Goal: Task Accomplishment & Management: Complete application form

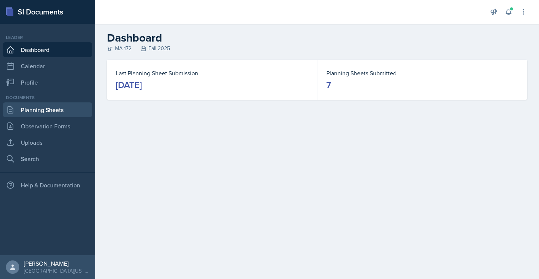
click at [39, 106] on link "Planning Sheets" at bounding box center [47, 109] width 89 height 15
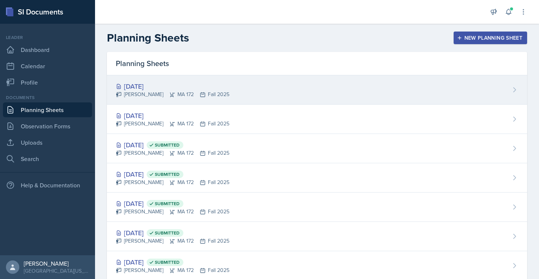
click at [147, 82] on div "[DATE]" at bounding box center [173, 86] width 114 height 10
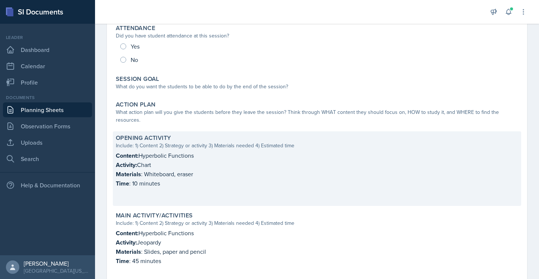
scroll to position [108, 0]
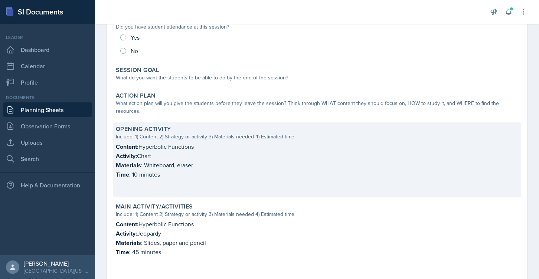
click at [160, 151] on p "Activity: Chart" at bounding box center [317, 155] width 402 height 9
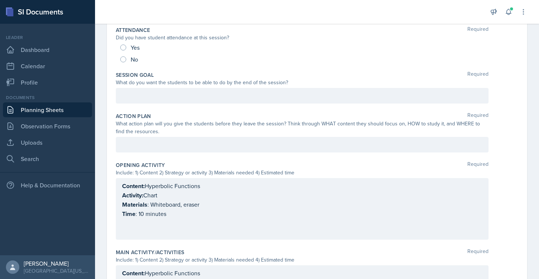
click at [161, 198] on div "Content: Hyperbolic Functions Activity: Chart Materials : Whiteboard, eraser Ti…" at bounding box center [302, 208] width 360 height 55
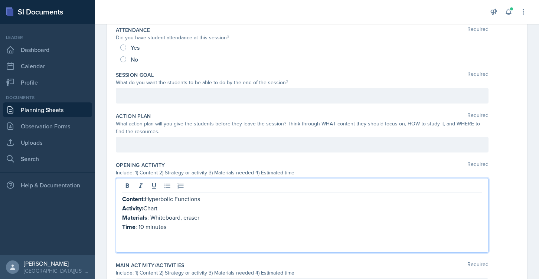
click at [155, 209] on p "Activity: Chart" at bounding box center [302, 208] width 360 height 9
click at [158, 206] on p "Activity: Organzing Information in Chart" at bounding box center [302, 208] width 360 height 9
click at [174, 223] on p "Time : 10 minutes" at bounding box center [302, 226] width 360 height 9
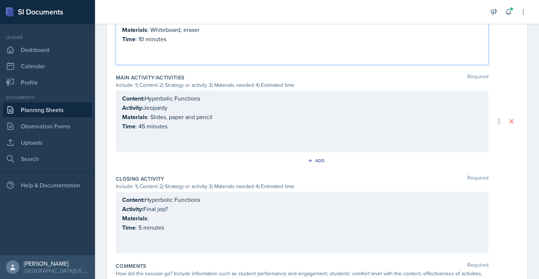
scroll to position [306, 0]
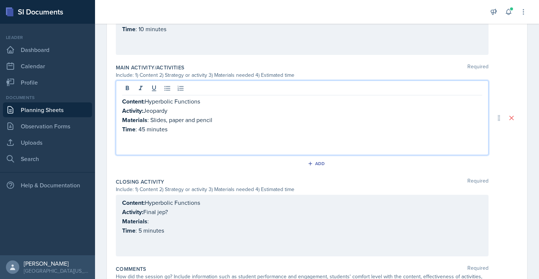
click at [181, 97] on p "Content: Hyperbolic Functions" at bounding box center [302, 101] width 360 height 9
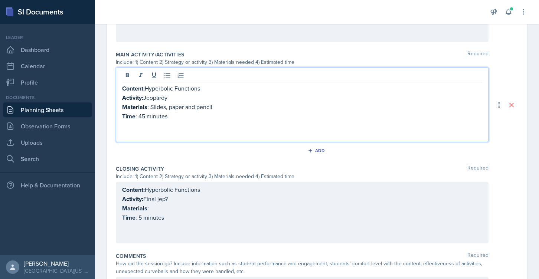
click at [205, 91] on p "Content: Hyperbolic Functions" at bounding box center [302, 88] width 360 height 9
click at [168, 89] on p "Content: Hyperbolic Functions with integral" at bounding box center [302, 88] width 360 height 9
click at [163, 88] on p "Content: Hyperbolic Functions with integral" at bounding box center [302, 88] width 360 height 9
click at [237, 85] on p "Content: Hyperbolic Functions with integral" at bounding box center [302, 88] width 360 height 9
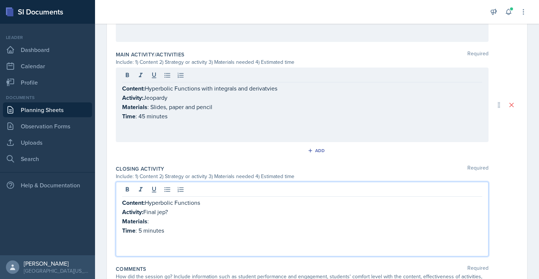
click at [172, 198] on div "Content: Hyperbolic Functions Activity: Final jep? Materials : Time : 5 minutes" at bounding box center [302, 225] width 360 height 55
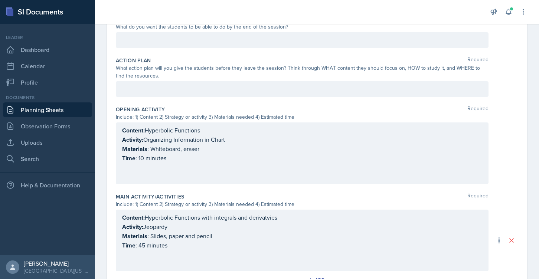
click at [173, 169] on p at bounding box center [302, 167] width 360 height 9
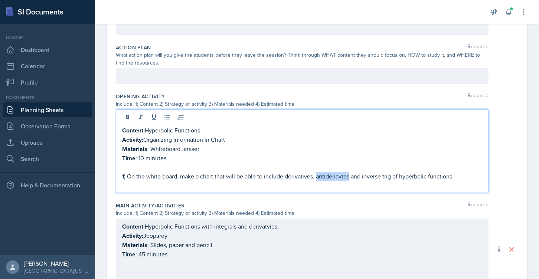
click at [330, 176] on p "1) On the white board, make a chart that will be able to include derivatives, a…" at bounding box center [302, 176] width 360 height 9
click at [337, 177] on p "1) On the white board, make a chart that will be able to include derivatives, a…" at bounding box center [302, 176] width 360 height 9
click at [393, 175] on p "1) On the white board, make a chart that will be able to include derivatives, a…" at bounding box center [302, 176] width 360 height 9
click at [474, 175] on p "1) On the white board, make a chart that will be able to include derivatives, a…" at bounding box center [302, 176] width 360 height 9
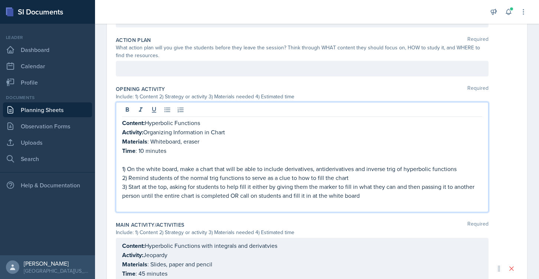
scroll to position [190, 0]
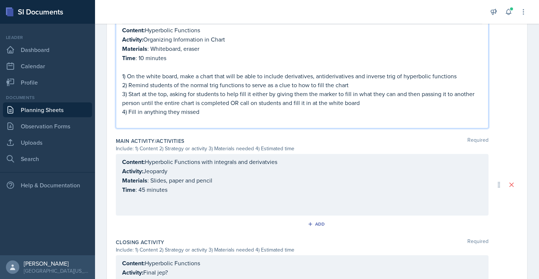
click at [252, 157] on p "Content: Hyperbolic Functions with integrals and derivatvies" at bounding box center [302, 161] width 360 height 9
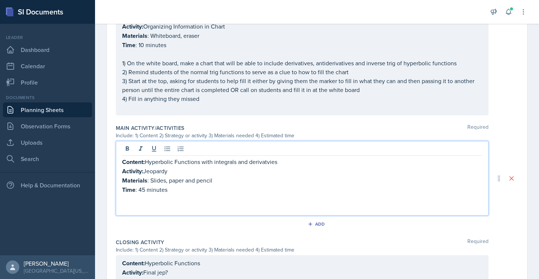
click at [257, 159] on p "Content: Hyperbolic Functions with integrals and derivatvies" at bounding box center [302, 161] width 360 height 9
click at [264, 163] on p "Content: Hyperbolic Functions with integrals and derivatvies" at bounding box center [302, 161] width 360 height 9
click at [214, 164] on p "Content: Hyperbolic Functions with integrals and derivatives" at bounding box center [302, 161] width 360 height 9
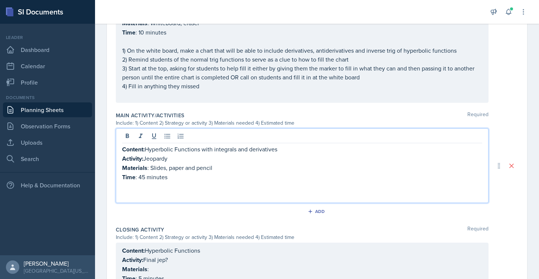
scroll to position [291, 0]
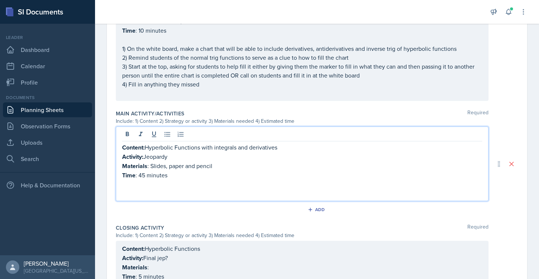
click at [201, 171] on p "Time : 45 minutes" at bounding box center [302, 175] width 360 height 9
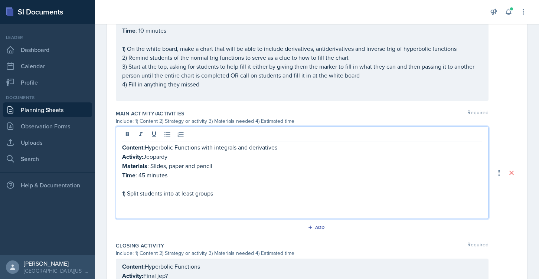
click at [196, 192] on p "1) Split students into at least groups" at bounding box center [302, 193] width 360 height 9
click at [220, 193] on p "1) Split students into at least 2 groups" at bounding box center [302, 193] width 360 height 9
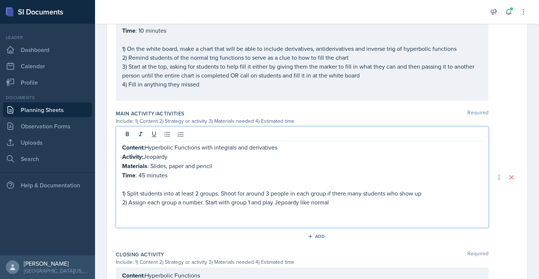
click at [283, 202] on p "2) Assign each group a number. Start with group 1 and play Jepoardy like normal" at bounding box center [302, 202] width 360 height 9
click at [335, 201] on p "2) Assign each group a number. Start with group 1 and play Jeopardy like normal" at bounding box center [302, 202] width 360 height 9
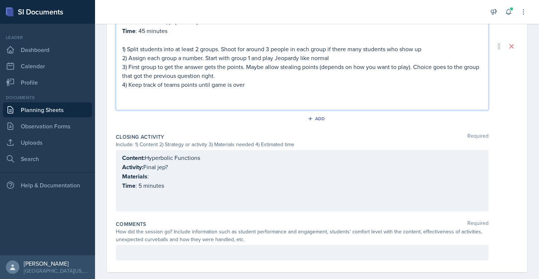
scroll to position [444, 0]
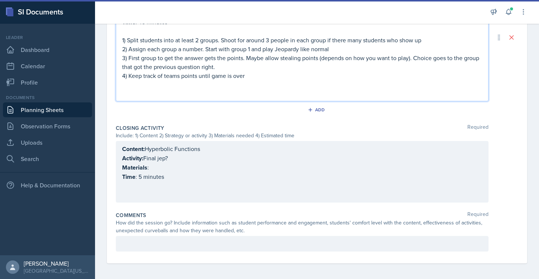
click at [174, 148] on div "Content: Hyperbolic Functions Activity: Final jep? Materials : Time : 5 minutes" at bounding box center [302, 172] width 373 height 62
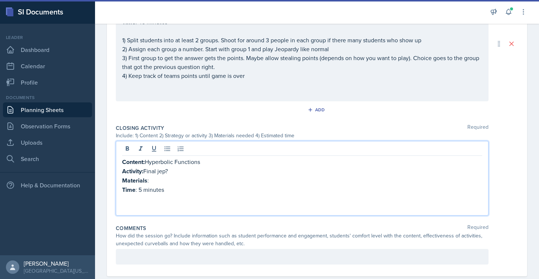
click at [170, 170] on p "Activity: Final jep?" at bounding box center [302, 171] width 360 height 9
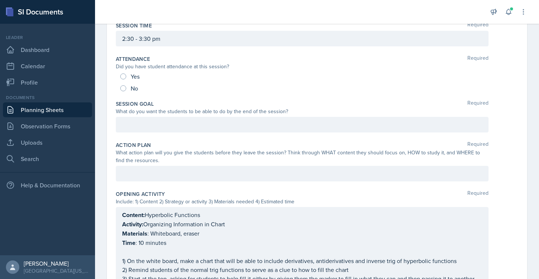
scroll to position [75, 0]
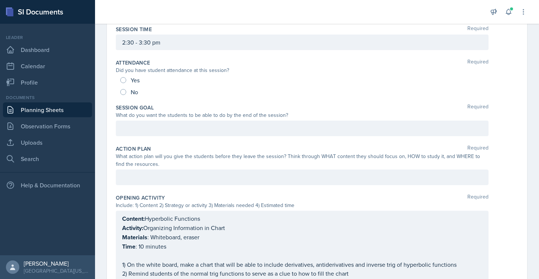
click at [196, 128] on p at bounding box center [302, 128] width 360 height 9
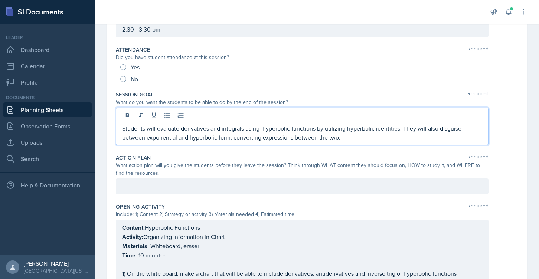
click at [152, 188] on div at bounding box center [302, 186] width 373 height 16
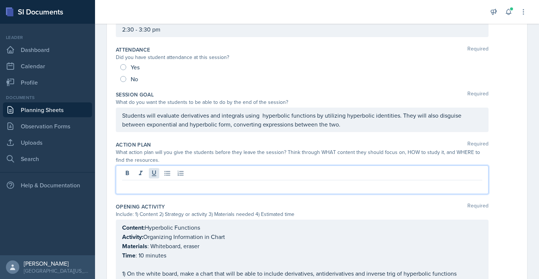
scroll to position [75, 0]
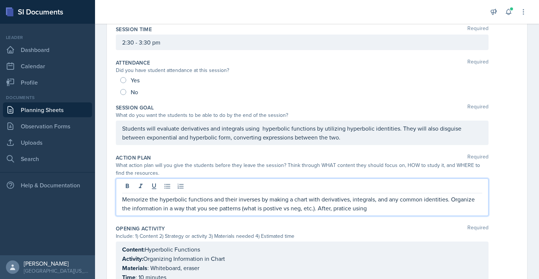
click at [342, 209] on p "Memorize the hyperbolic functions and their inverses by making a chart with der…" at bounding box center [302, 204] width 360 height 18
click at [378, 211] on p "Memorize the hyperbolic functions and their inverses by making a chart with der…" at bounding box center [302, 204] width 360 height 18
click at [352, 209] on p "Memorize the hyperbolic functions and their inverses by making a chart with der…" at bounding box center [302, 204] width 360 height 18
click at [273, 207] on p "Memorize the hyperbolic functions and their inverses by making a chart with der…" at bounding box center [302, 204] width 360 height 18
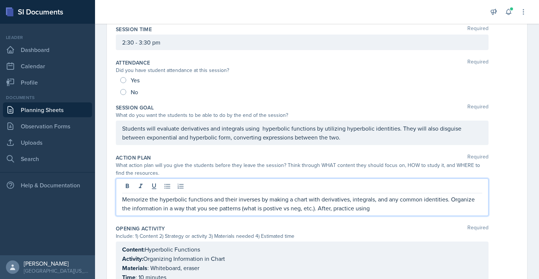
click at [269, 209] on p "Memorize the hyperbolic functions and their inverses by making a chart with der…" at bounding box center [302, 204] width 360 height 18
click at [350, 217] on div "Action Plan Required What action plan will you give the students before they le…" at bounding box center [317, 186] width 402 height 71
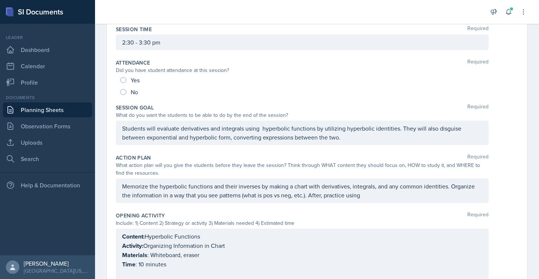
click at [366, 200] on div "Memorize the hyperbolic functions and their inverses by making a chart with der…" at bounding box center [302, 190] width 373 height 24
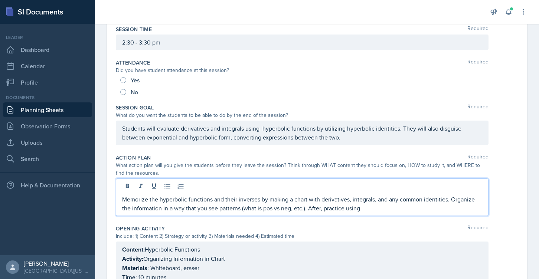
scroll to position [88, 0]
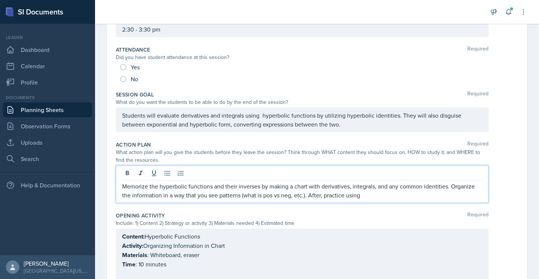
click at [369, 199] on p "Memorize the hyperbolic functions and their inverses by making a chart with der…" at bounding box center [302, 191] width 360 height 18
click at [384, 194] on p "Memorize the hyperbolic functions and their inverses by making a chart with der…" at bounding box center [302, 191] width 360 height 18
click at [426, 196] on p "Memorize the hyperbolic functions and their inverses by making a chart with der…" at bounding box center [302, 191] width 360 height 18
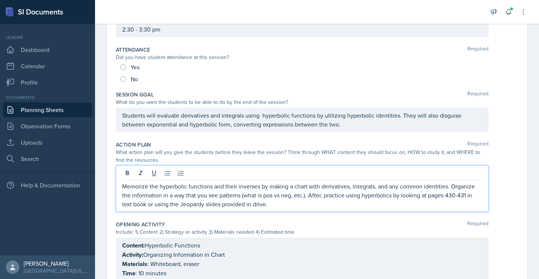
scroll to position [0, 0]
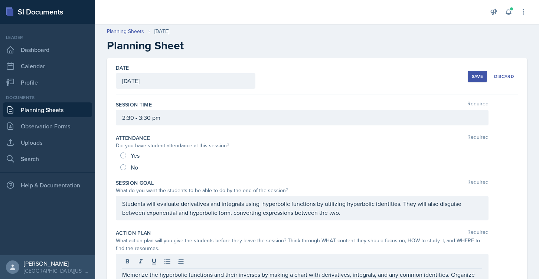
click at [471, 71] on button "Save" at bounding box center [476, 76] width 19 height 11
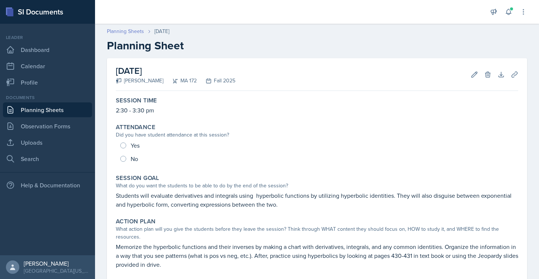
click at [137, 32] on link "Planning Sheets" at bounding box center [125, 31] width 37 height 8
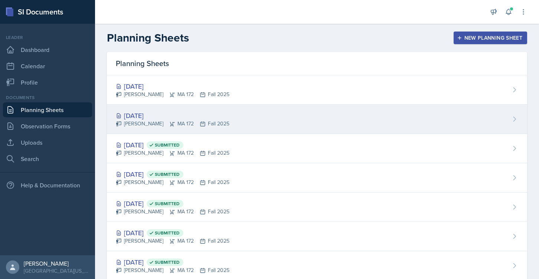
click at [150, 117] on div "[DATE]" at bounding box center [173, 116] width 114 height 10
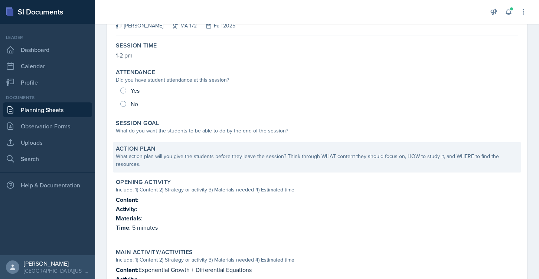
scroll to position [65, 0]
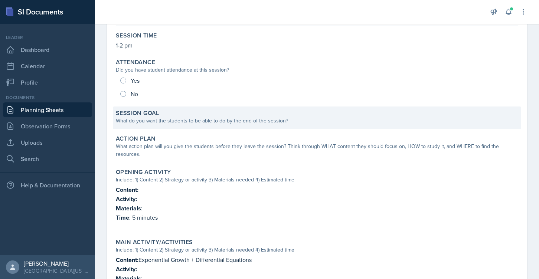
click at [170, 124] on div "What do you want the students to be able to do by the end of the session?" at bounding box center [317, 121] width 402 height 8
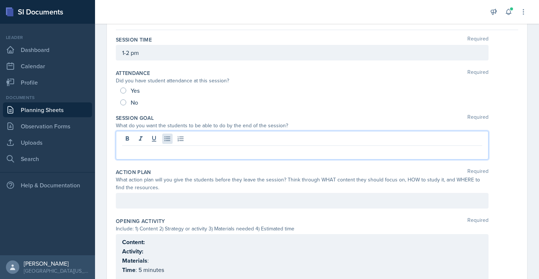
click at [171, 137] on div at bounding box center [302, 145] width 373 height 29
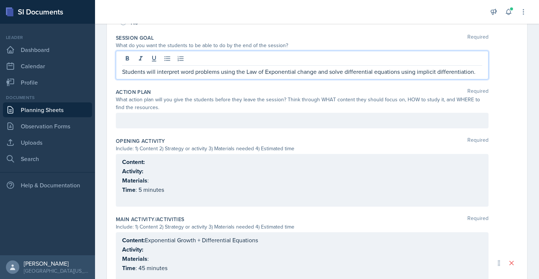
scroll to position [173, 0]
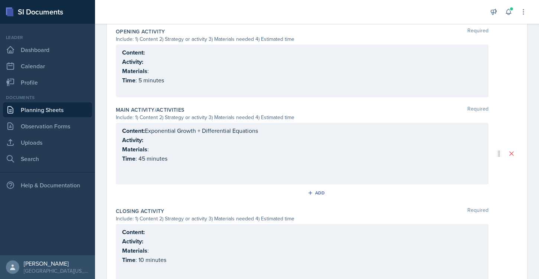
click at [153, 139] on p "Activity:" at bounding box center [302, 139] width 360 height 9
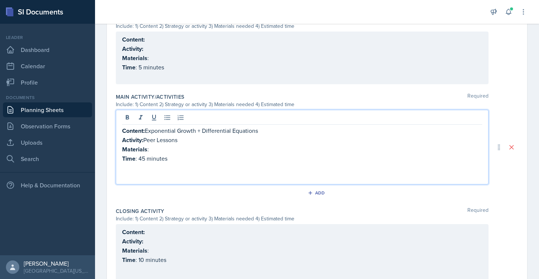
click at [163, 146] on p "Materials :" at bounding box center [302, 149] width 360 height 9
click at [176, 163] on p at bounding box center [302, 167] width 360 height 9
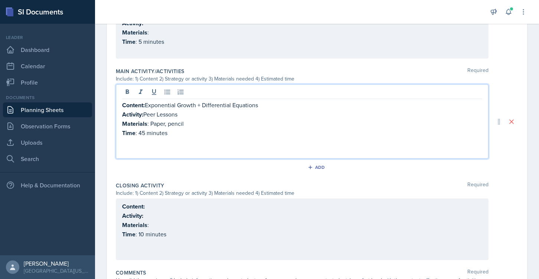
scroll to position [294, 0]
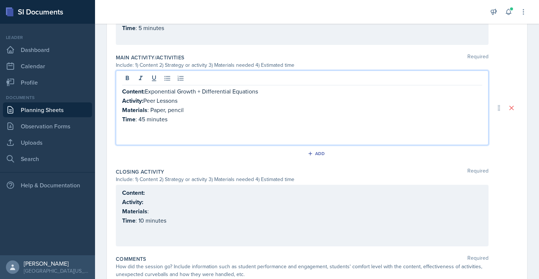
click at [152, 189] on p "Content:" at bounding box center [302, 192] width 360 height 9
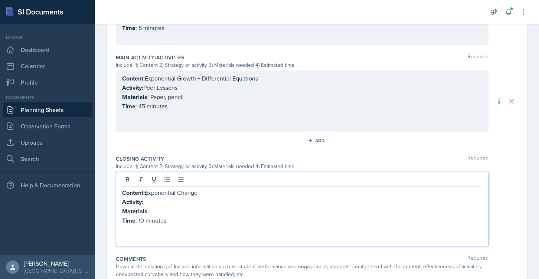
click at [184, 78] on p "Content: Exponential Growth + Differential Equations" at bounding box center [302, 78] width 360 height 9
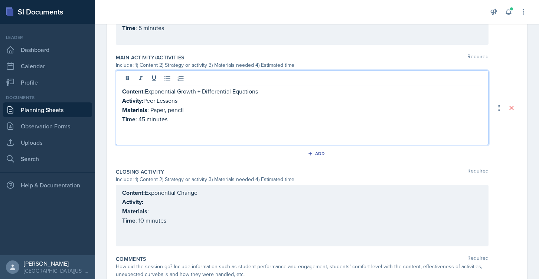
scroll to position [307, 0]
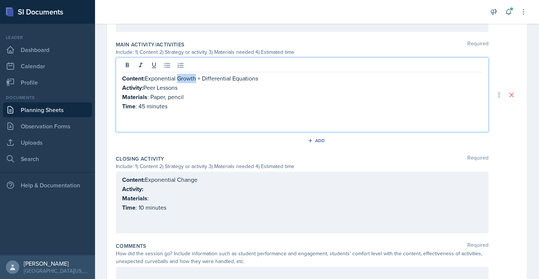
click at [184, 78] on p "Content: Exponential Growth + Differential Equations" at bounding box center [302, 78] width 360 height 9
click at [190, 186] on div "Content: Exponential Change Activity: Materials : Time : 10 minutes" at bounding box center [302, 203] width 373 height 62
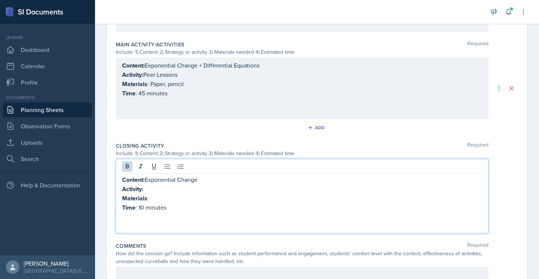
scroll to position [294, 0]
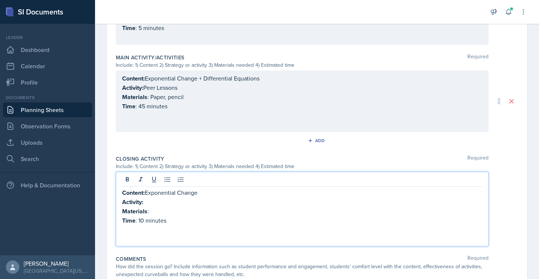
click at [187, 198] on p "Activity:" at bounding box center [302, 201] width 360 height 9
click at [177, 208] on p "Materials :" at bounding box center [302, 211] width 360 height 9
click at [174, 216] on p "Time : 10 minutes" at bounding box center [302, 220] width 360 height 9
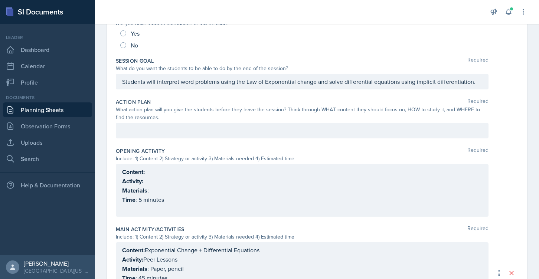
scroll to position [0, 0]
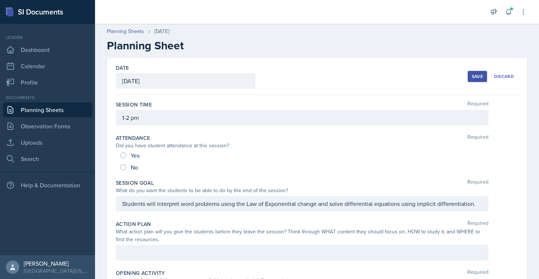
click at [477, 76] on div "Save" at bounding box center [477, 76] width 11 height 6
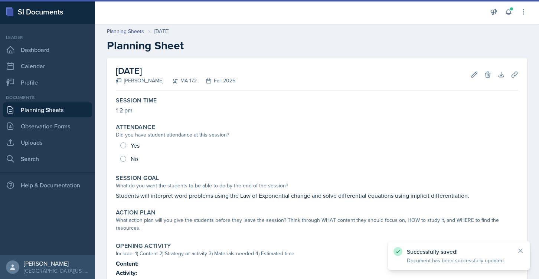
click at [39, 109] on link "Planning Sheets" at bounding box center [47, 109] width 89 height 15
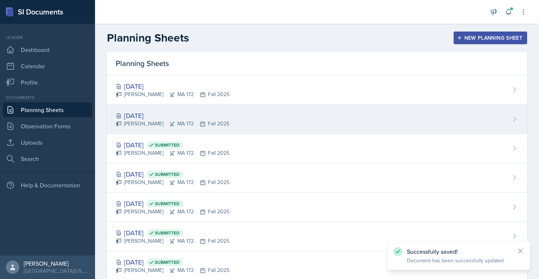
scroll to position [78, 0]
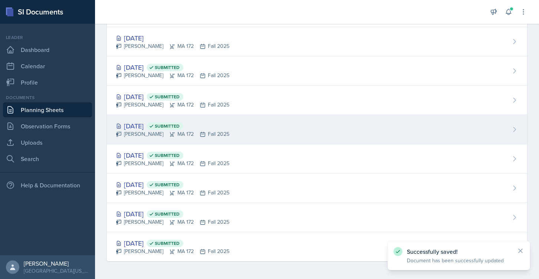
click at [142, 128] on div "[DATE] Submitted" at bounding box center [173, 126] width 114 height 10
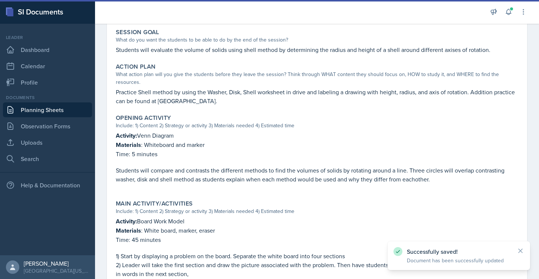
scroll to position [331, 0]
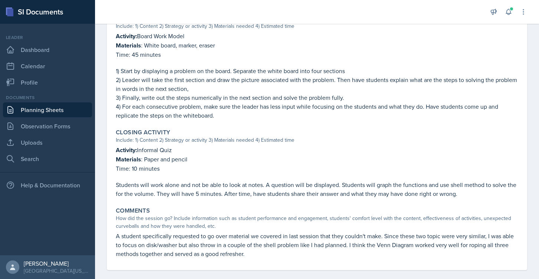
click at [171, 164] on p "Time: 10 minutes" at bounding box center [317, 168] width 402 height 9
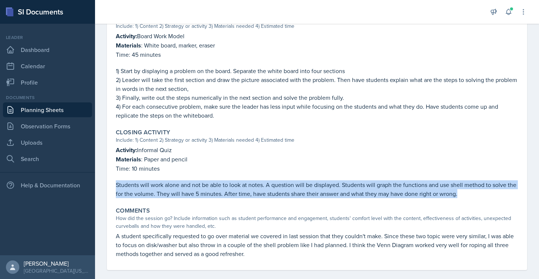
drag, startPoint x: 116, startPoint y: 172, endPoint x: 474, endPoint y: 190, distance: 358.5
click at [473, 189] on p "Students will work alone and not be able to look at notes. A question will be d…" at bounding box center [317, 189] width 402 height 18
copy p "Students will work alone and not be able to look at notes. A question will be d…"
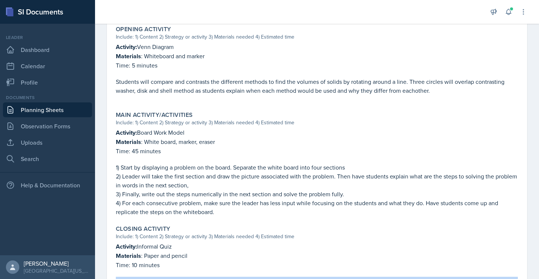
scroll to position [0, 0]
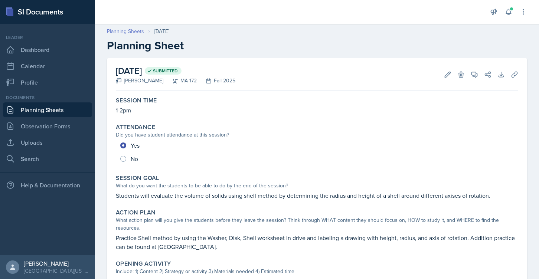
click at [125, 30] on link "Planning Sheets" at bounding box center [125, 31] width 37 height 8
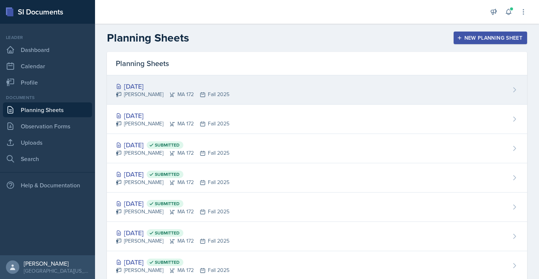
click at [150, 89] on div "[DATE]" at bounding box center [173, 86] width 114 height 10
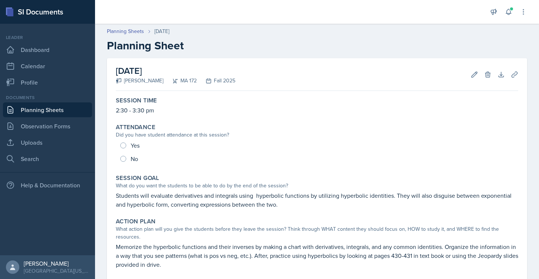
click at [27, 108] on link "Planning Sheets" at bounding box center [47, 109] width 89 height 15
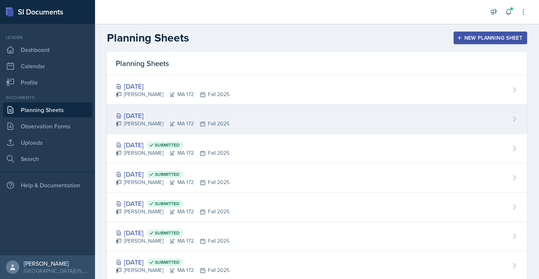
click at [129, 113] on div "[DATE]" at bounding box center [173, 116] width 114 height 10
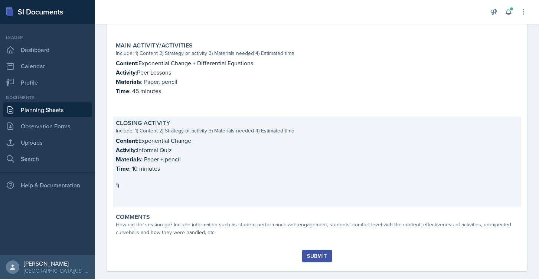
click at [149, 181] on p "1)" at bounding box center [317, 185] width 402 height 9
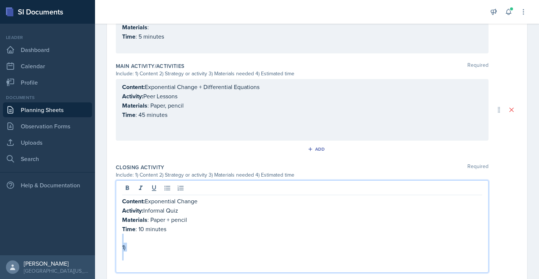
drag, startPoint x: 138, startPoint y: 236, endPoint x: 133, endPoint y: 257, distance: 21.3
click at [133, 257] on div "Content: Exponential Change Activity: Informal Quiz Materials : Paper + pencil …" at bounding box center [302, 233] width 360 height 73
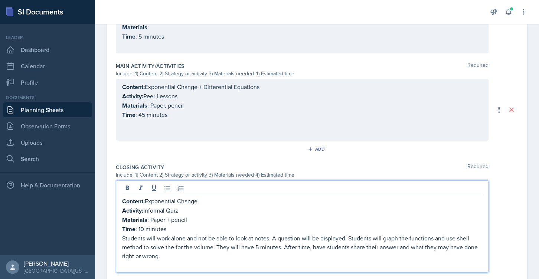
click at [175, 230] on p "Time : 10 minutes" at bounding box center [302, 228] width 360 height 9
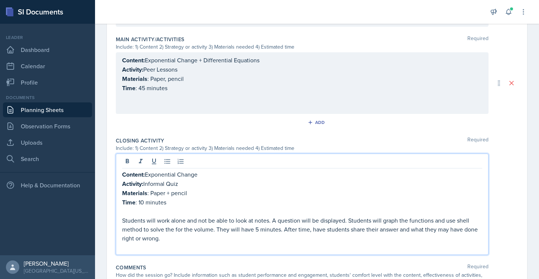
scroll to position [315, 0]
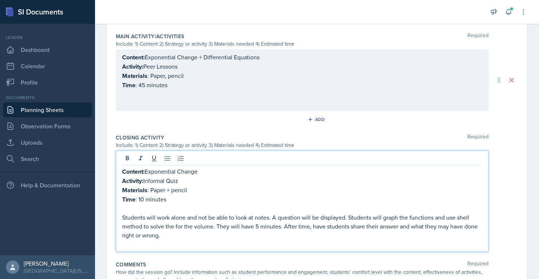
click at [280, 214] on p "Students will work alone and not be able to look at notes. A question will be d…" at bounding box center [302, 226] width 360 height 27
click at [292, 214] on p "Students will work alone and not be able to look at notes. A question will be d…" at bounding box center [302, 226] width 360 height 27
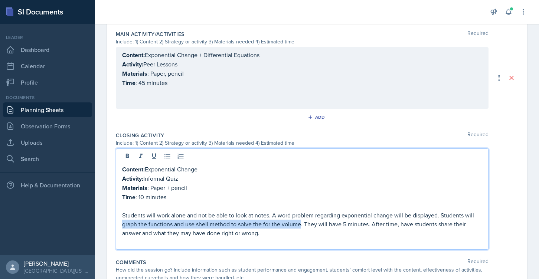
drag, startPoint x: 122, startPoint y: 221, endPoint x: 300, endPoint y: 222, distance: 177.7
click at [300, 222] on p "Students will work alone and not be able to look at notes. A word problem regar…" at bounding box center [302, 224] width 360 height 27
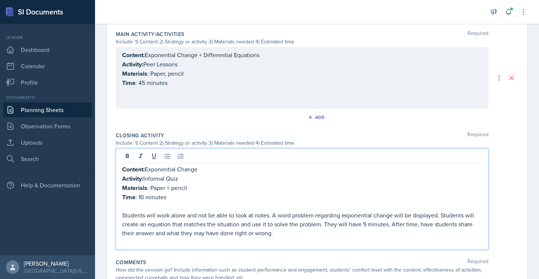
click at [369, 233] on p "Students will work alone and not be able to look at notes. A word problem regar…" at bounding box center [302, 224] width 360 height 27
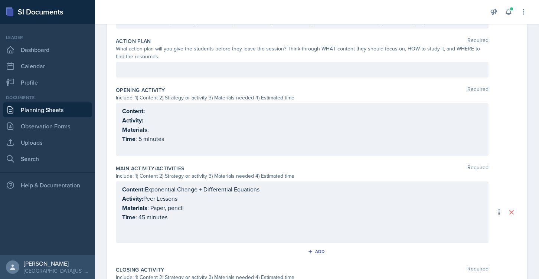
click at [221, 153] on div "Content: Activity: Materials : Time : 5 minutes" at bounding box center [302, 129] width 373 height 53
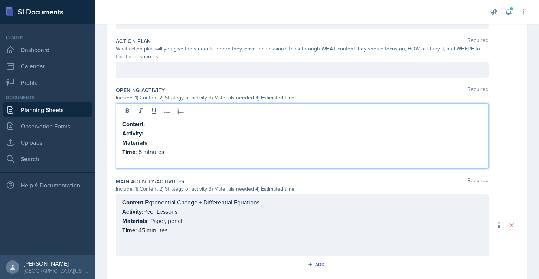
scroll to position [196, 0]
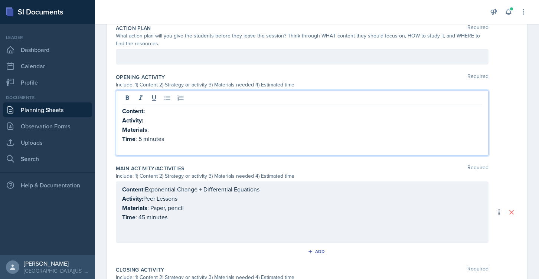
click at [167, 108] on p "Content:" at bounding box center [302, 110] width 360 height 9
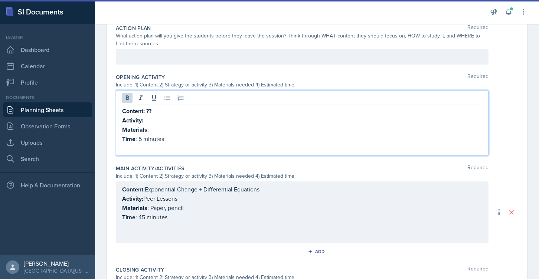
click at [155, 122] on p "Activity:" at bounding box center [302, 120] width 360 height 9
click at [151, 109] on strong "Content: ??" at bounding box center [136, 111] width 29 height 9
click at [148, 111] on strong "Content: ??" at bounding box center [136, 111] width 29 height 9
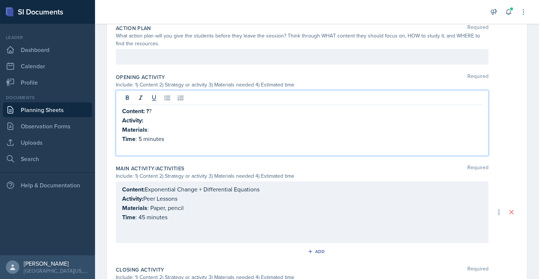
click at [155, 120] on p "Activity:" at bounding box center [302, 120] width 360 height 9
click at [157, 129] on p "Materials :" at bounding box center [302, 129] width 360 height 9
click at [156, 119] on p "Activity:" at bounding box center [302, 120] width 360 height 9
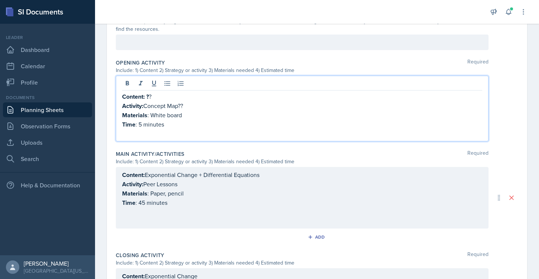
scroll to position [0, 0]
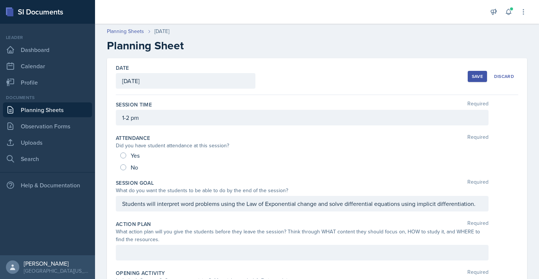
click at [472, 75] on div "Save" at bounding box center [477, 76] width 11 height 6
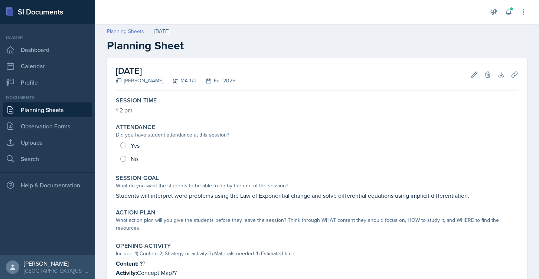
click at [125, 32] on link "Planning Sheets" at bounding box center [125, 31] width 37 height 8
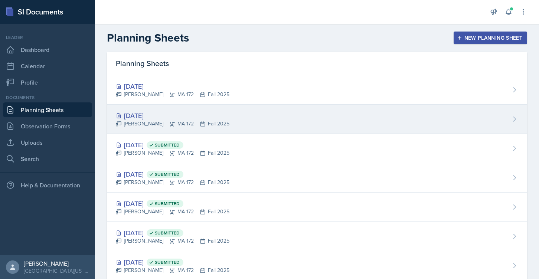
scroll to position [78, 0]
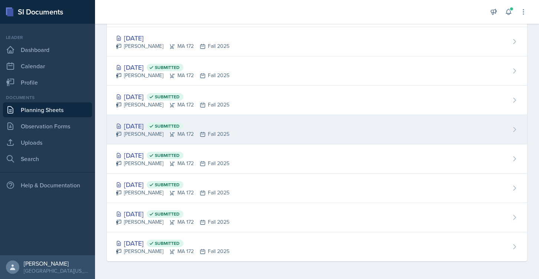
click at [141, 125] on div "[DATE] Submitted" at bounding box center [173, 126] width 114 height 10
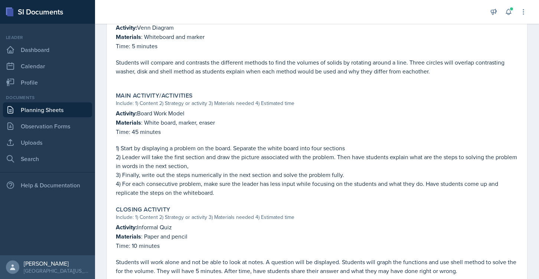
scroll to position [292, 0]
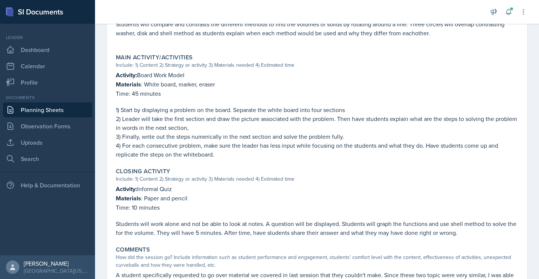
click at [62, 110] on link "Planning Sheets" at bounding box center [47, 109] width 89 height 15
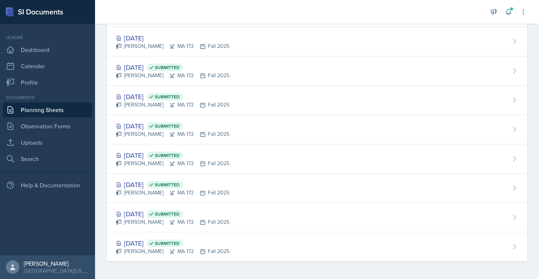
scroll to position [78, 0]
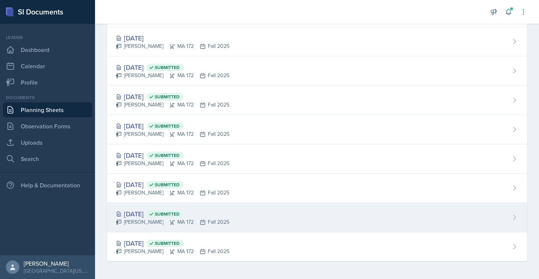
click at [141, 207] on div "[DATE] Submitted [PERSON_NAME] MA 172 Fall 2025" at bounding box center [317, 217] width 420 height 29
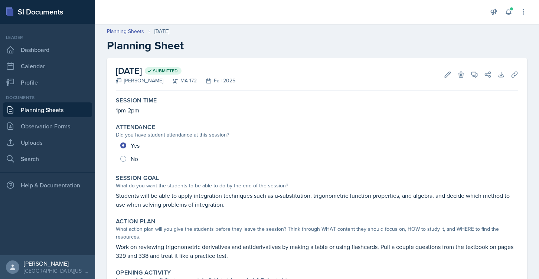
click at [56, 106] on link "Planning Sheets" at bounding box center [47, 109] width 89 height 15
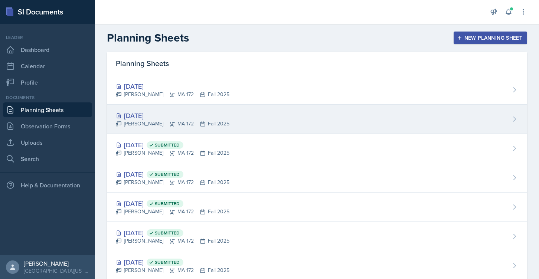
click at [137, 111] on div "[DATE]" at bounding box center [173, 116] width 114 height 10
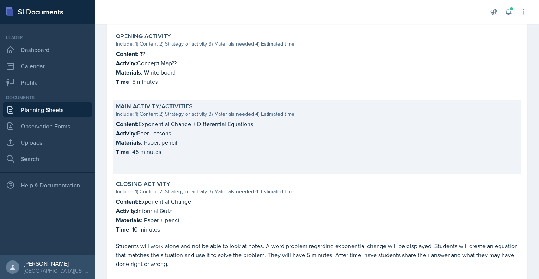
click at [170, 147] on p "Time : 45 minutes" at bounding box center [317, 151] width 402 height 9
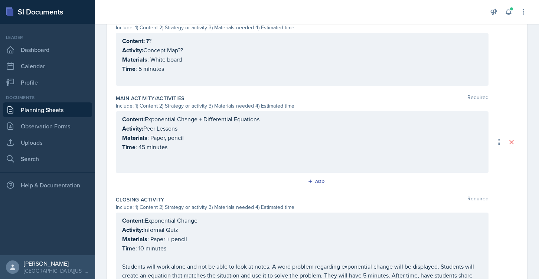
click at [176, 152] on p at bounding box center [302, 156] width 360 height 9
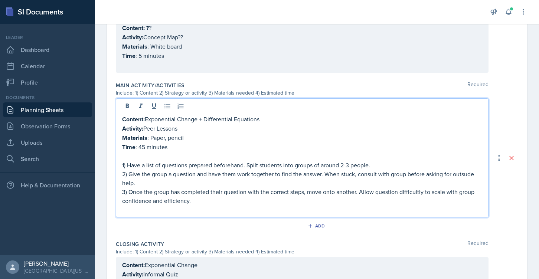
click at [425, 182] on p "2) Give the group a question and have them work together to find the answer. Wh…" at bounding box center [302, 179] width 360 height 18
click at [462, 172] on p "2) Give the group a question and have them work together to find the answer. Wh…" at bounding box center [302, 179] width 360 height 18
click at [355, 167] on p "1) Have a list of questions prepared beforehand. Spilt students into groups of …" at bounding box center [302, 165] width 360 height 9
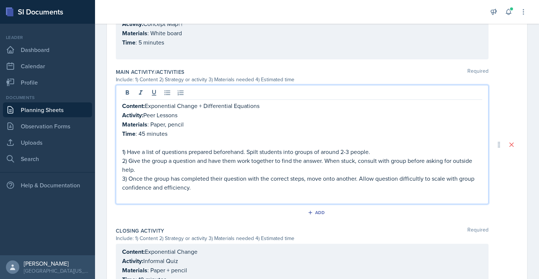
scroll to position [0, 0]
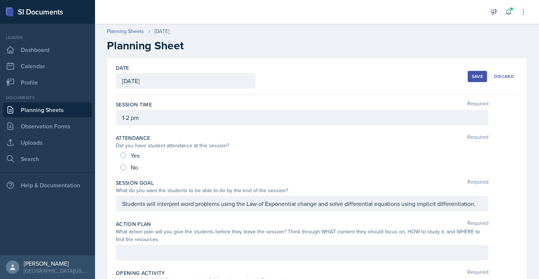
click at [473, 75] on div "Save" at bounding box center [477, 76] width 11 height 6
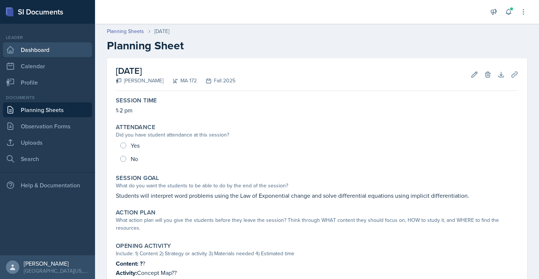
click at [58, 50] on link "Dashboard" at bounding box center [47, 49] width 89 height 15
